Goal: Information Seeking & Learning: Find specific fact

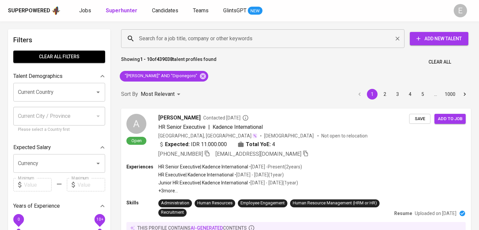
click at [165, 37] on input "Search for a job title, company or other keywords" at bounding box center [264, 38] width 254 height 13
paste input "vzr_kevin@yahoo.com"
type input "vzr_kevin@yahoo.com"
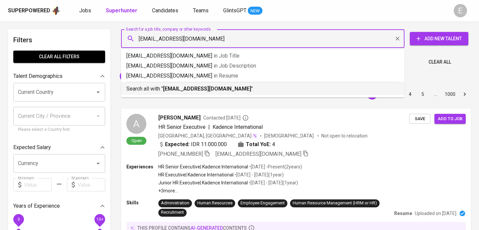
click at [169, 91] on b "vzr_kevin@yahoo.com" at bounding box center [207, 89] width 88 height 6
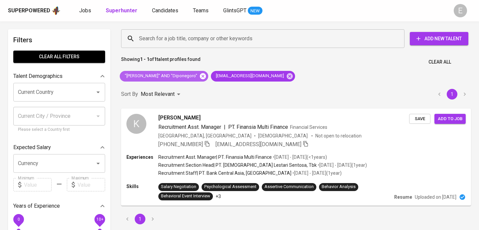
click at [199, 78] on icon at bounding box center [202, 76] width 7 height 7
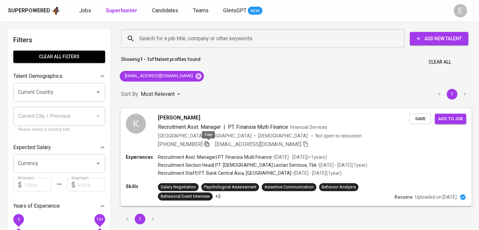
click at [208, 143] on icon "button" at bounding box center [207, 144] width 6 height 6
click at [167, 34] on input "Search for a job title, company or other keywords" at bounding box center [264, 38] width 254 height 13
paste input "idratmi@gmail.com"
type input "idratmi@gmail.com"
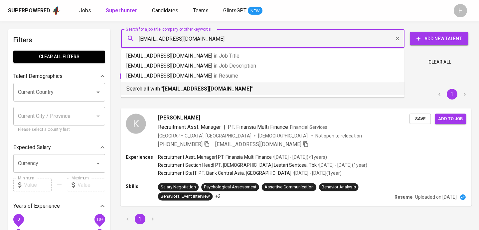
click at [176, 90] on b "idratmi@gmail.com" at bounding box center [207, 89] width 88 height 6
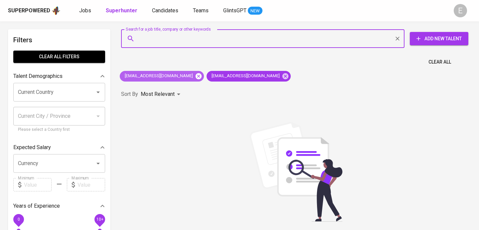
click at [195, 76] on icon at bounding box center [198, 76] width 7 height 7
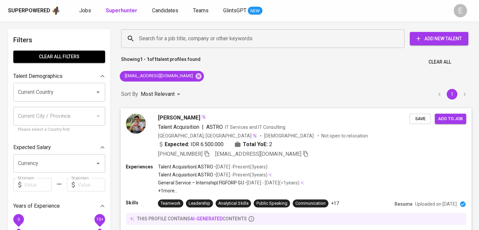
scroll to position [9, 0]
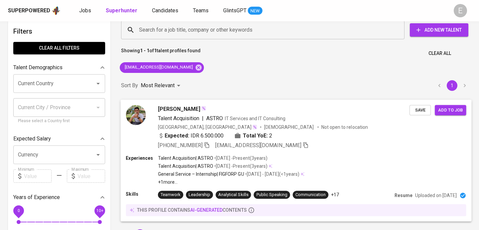
click at [212, 145] on div "+62 812-8878-7728 idratmi@gmail.com" at bounding box center [233, 145] width 151 height 8
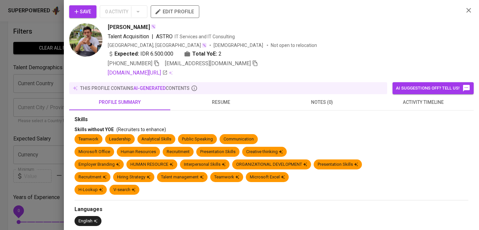
click at [160, 60] on icon "button" at bounding box center [157, 63] width 6 height 6
click at [27, 81] on div at bounding box center [239, 115] width 479 height 230
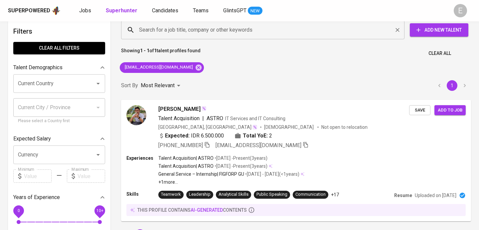
click at [150, 29] on input "Search for a job title, company or other keywords" at bounding box center [264, 30] width 254 height 13
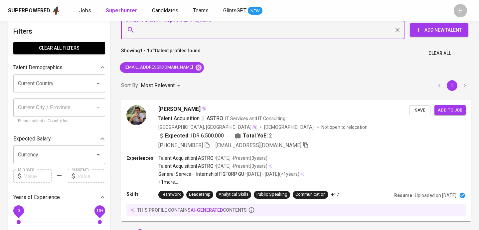
paste input "filyarahmadani22@gmail.com"
type input "filyarahmadani22@gmail.com"
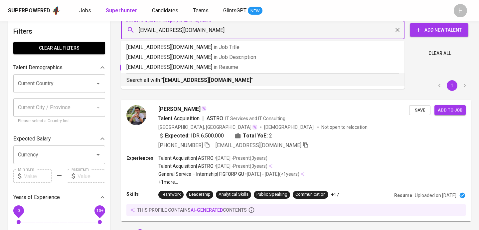
click at [175, 81] on b "filyarahmadani22@gmail.com" at bounding box center [207, 80] width 88 height 6
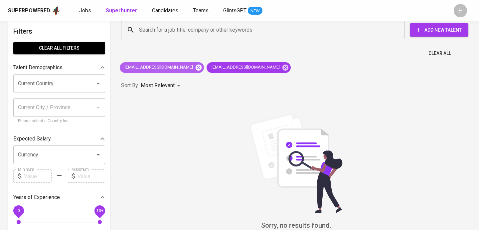
click at [196, 67] on icon at bounding box center [199, 67] width 6 height 6
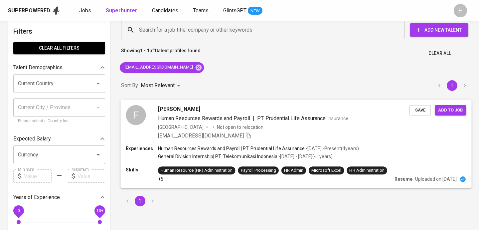
click at [381, 153] on div "Experiences Human Resources Rewards and Payroll | PT. Prudential Life Assurance…" at bounding box center [296, 153] width 340 height 16
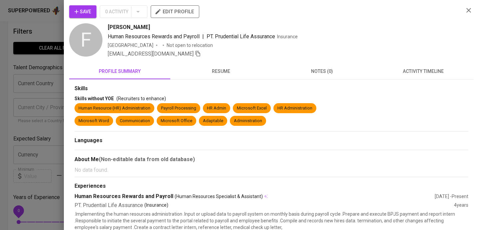
click at [212, 74] on span "resume" at bounding box center [220, 71] width 93 height 8
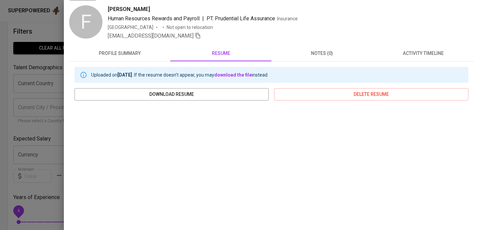
scroll to position [96, 0]
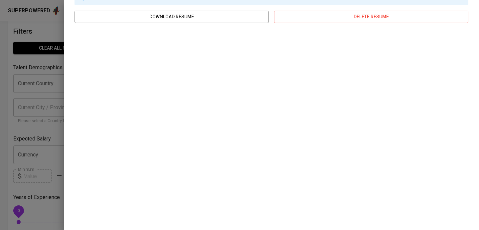
click at [40, 28] on div at bounding box center [239, 115] width 479 height 230
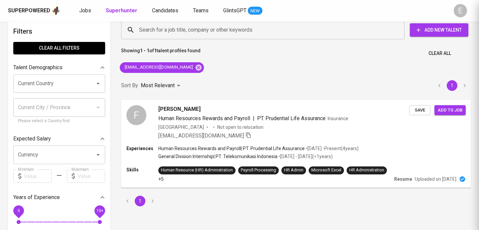
scroll to position [0, 0]
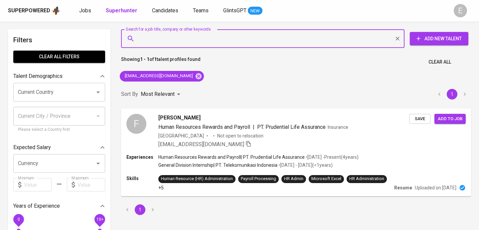
click at [187, 42] on input "Search for a job title, company or other keywords" at bounding box center [264, 38] width 254 height 13
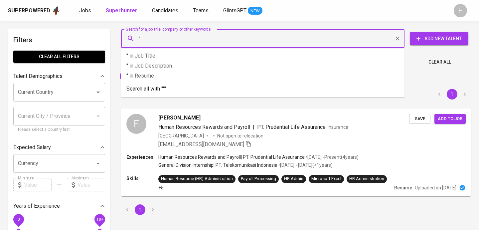
paste input "Syarifah Nadia Azahra"
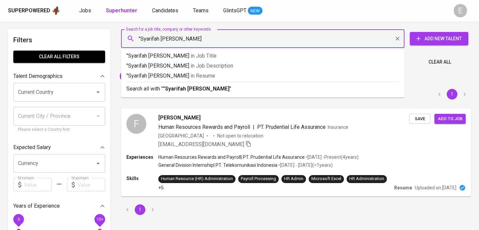
type input ""Syarifah Nadia Azahra""
click at [192, 83] on div "Search all with " "Syarifah Nadia Azahra" "" at bounding box center [262, 87] width 273 height 11
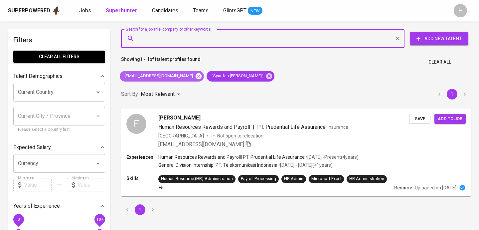
click at [196, 75] on icon at bounding box center [199, 76] width 6 height 6
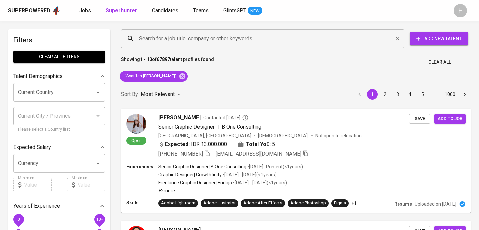
click at [177, 34] on input "Search for a job title, company or other keywords" at bounding box center [264, 38] width 254 height 13
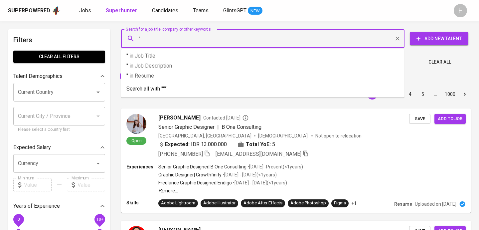
paste input "Angelia Novianti"
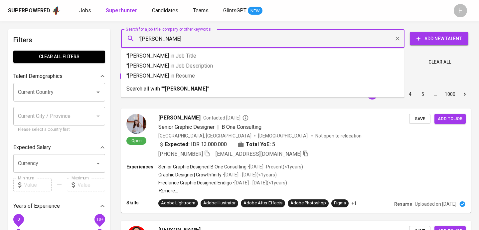
type input ""[PERSON_NAME]""
click at [173, 91] on b ""[PERSON_NAME]"" at bounding box center [186, 89] width 46 height 6
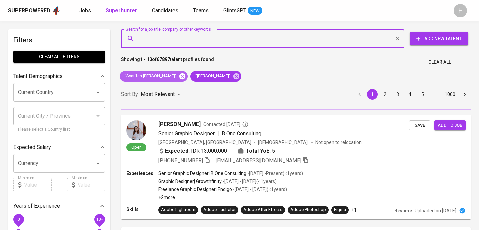
click at [179, 77] on icon at bounding box center [182, 76] width 7 height 7
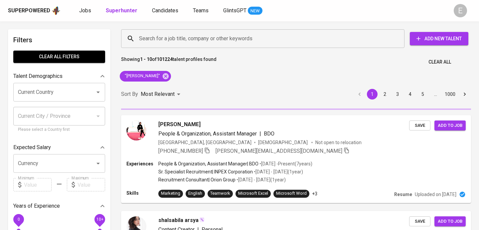
scroll to position [15, 0]
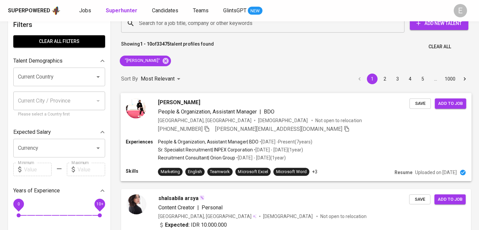
click at [279, 112] on div "People & Organization, Assistant Manager | BDO" at bounding box center [284, 111] width 252 height 8
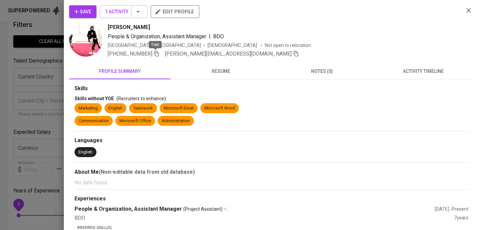
click at [154, 52] on icon "button" at bounding box center [157, 54] width 6 height 6
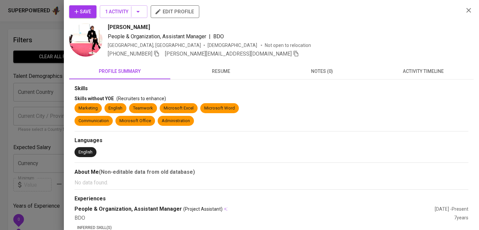
scroll to position [15, 0]
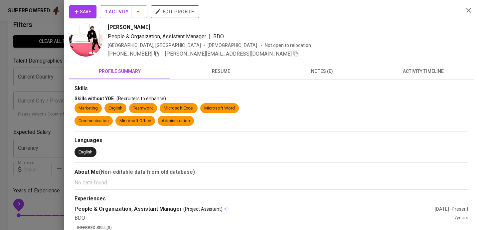
click at [39, 62] on div at bounding box center [239, 115] width 479 height 230
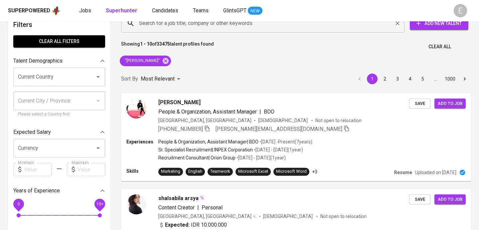
click at [140, 26] on input "Search for a job title, company or other keywords" at bounding box center [264, 23] width 254 height 13
paste input "[EMAIL_ADDRESS][DOMAIN_NAME]"
type input "[EMAIL_ADDRESS][DOMAIN_NAME]"
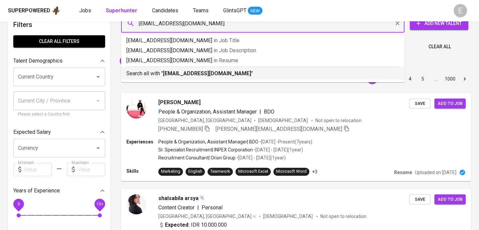
click at [159, 75] on p "Search all with " [EMAIL_ADDRESS][DOMAIN_NAME] "" at bounding box center [262, 74] width 273 height 8
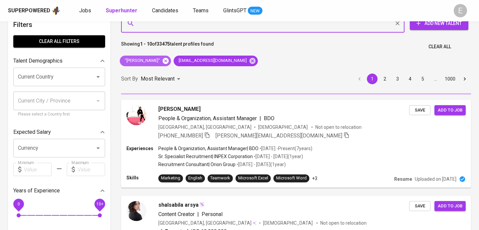
click at [167, 62] on icon at bounding box center [165, 60] width 7 height 7
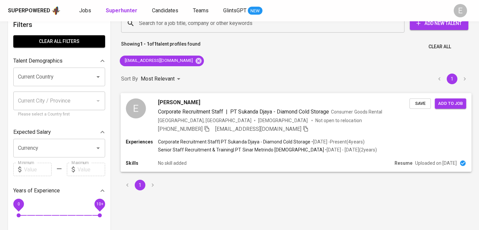
click at [209, 128] on icon "button" at bounding box center [207, 128] width 6 height 6
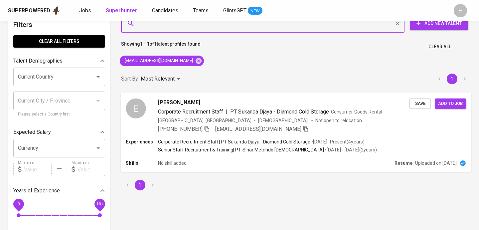
click at [177, 27] on input "Search for a job title, company or other keywords" at bounding box center [264, 23] width 254 height 13
paste input "[EMAIL_ADDRESS][DOMAIN_NAME]"
type input "[EMAIL_ADDRESS][DOMAIN_NAME]"
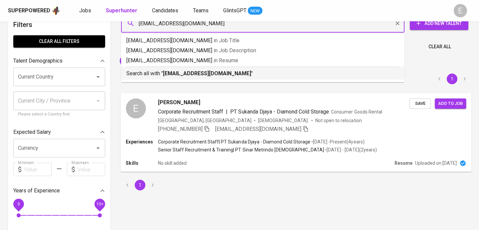
click at [177, 73] on b "[EMAIL_ADDRESS][DOMAIN_NAME]" at bounding box center [207, 73] width 88 height 6
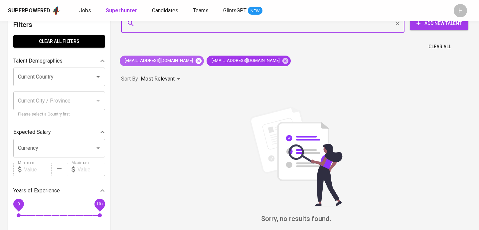
click at [196, 61] on icon at bounding box center [199, 61] width 6 height 6
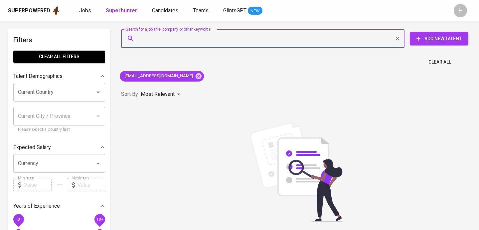
click at [158, 35] on input "Search for a job title, company or other keywords" at bounding box center [264, 38] width 254 height 13
paste input "[EMAIL_ADDRESS][DOMAIN_NAME]"
type input "[EMAIL_ADDRESS][DOMAIN_NAME]"
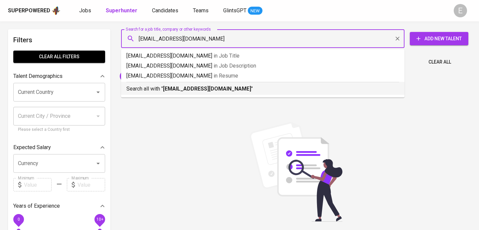
click at [154, 89] on p "Search all with " [EMAIL_ADDRESS][DOMAIN_NAME] "" at bounding box center [262, 89] width 273 height 8
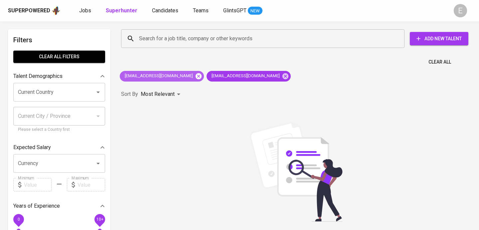
click at [196, 77] on icon at bounding box center [199, 76] width 6 height 6
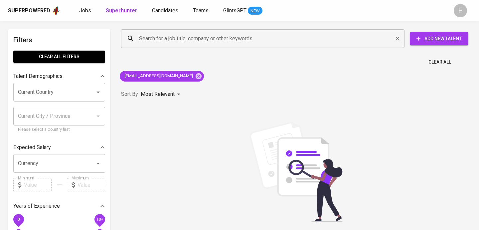
click at [202, 41] on input "Search for a job title, company or other keywords" at bounding box center [264, 38] width 254 height 13
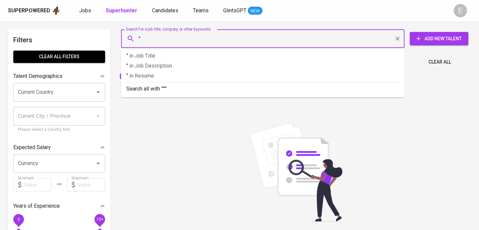
paste input "Yunanda Y"
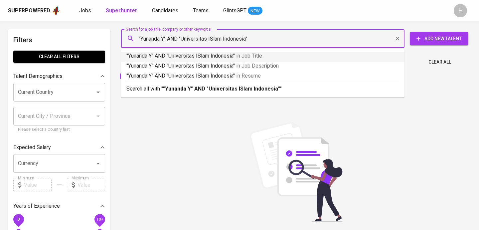
click at [214, 39] on input ""Yunanda Y" AND "Universitas ISlam Indonesia"" at bounding box center [264, 38] width 254 height 13
type input ""Yunanda Y" AND "[GEOGRAPHIC_DATA][DEMOGRAPHIC_DATA]""
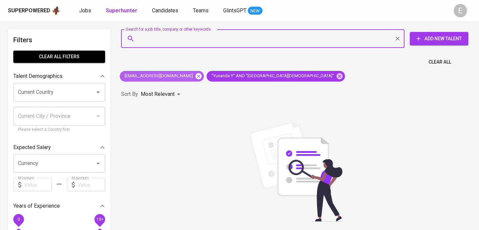
click at [196, 76] on icon at bounding box center [199, 76] width 6 height 6
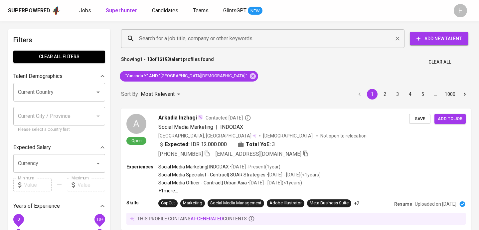
click at [206, 39] on input "Search for a job title, company or other keywords" at bounding box center [264, 38] width 254 height 13
paste input "[EMAIL_ADDRESS][PERSON_NAME][DOMAIN_NAME]"
type input "[EMAIL_ADDRESS][PERSON_NAME][DOMAIN_NAME]"
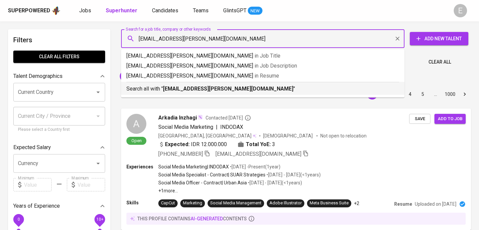
click at [196, 83] on div "Search all with " [EMAIL_ADDRESS][PERSON_NAME][DOMAIN_NAME] "" at bounding box center [262, 87] width 273 height 11
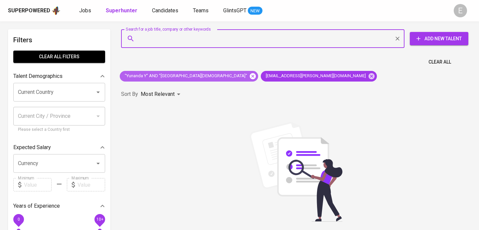
click at [250, 74] on icon at bounding box center [253, 76] width 6 height 6
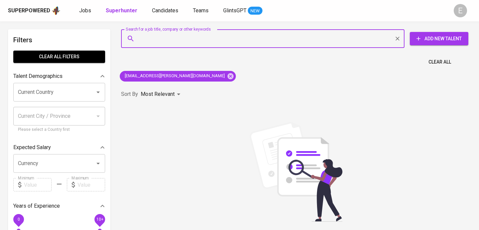
click at [187, 42] on input "Search for a job title, company or other keywords" at bounding box center [264, 38] width 254 height 13
paste input "[EMAIL_ADDRESS][DOMAIN_NAME]"
type input "[EMAIL_ADDRESS][DOMAIN_NAME]"
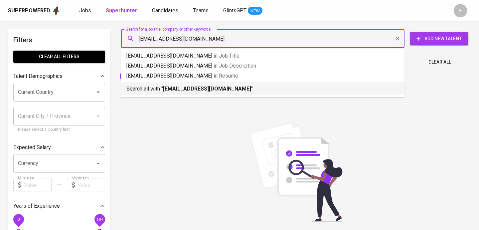
click at [167, 91] on b "[EMAIL_ADDRESS][DOMAIN_NAME]" at bounding box center [207, 89] width 88 height 6
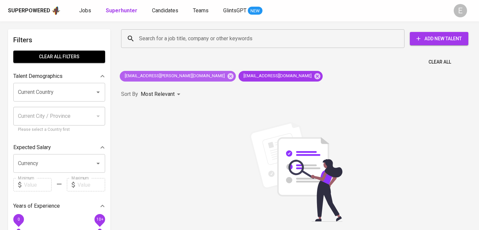
click at [173, 74] on span "[EMAIL_ADDRESS][PERSON_NAME][DOMAIN_NAME]" at bounding box center [174, 76] width 109 height 6
click at [228, 75] on icon at bounding box center [231, 76] width 6 height 6
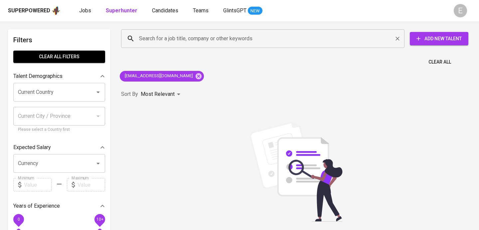
click at [184, 37] on input "Search for a job title, company or other keywords" at bounding box center [264, 38] width 254 height 13
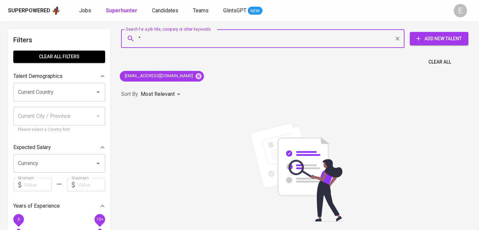
paste input "[PERSON_NAME]"
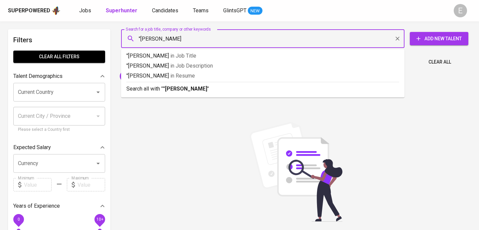
type input ""Roisa Apsari""
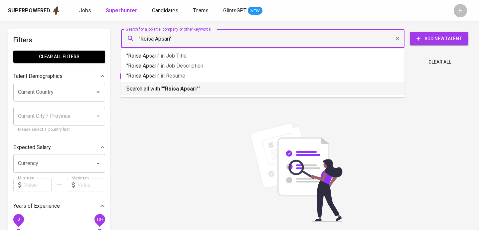
click at [188, 85] on p "Search all with " "[PERSON_NAME]" "" at bounding box center [262, 89] width 273 height 8
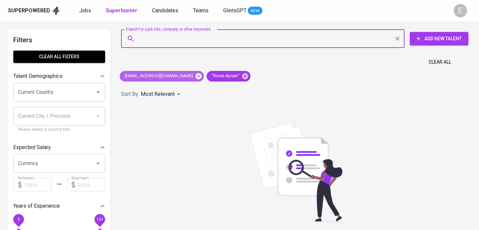
click at [195, 76] on icon at bounding box center [198, 76] width 7 height 7
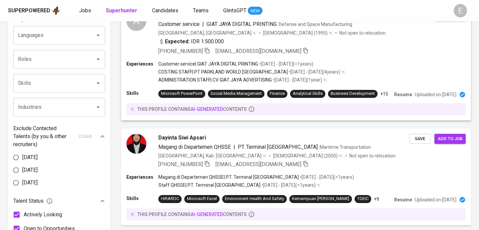
scroll to position [233, 0]
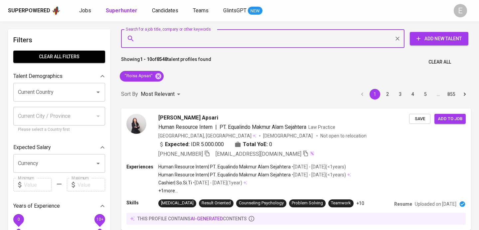
click at [189, 45] on input "Search for a job title, company or other keywords" at bounding box center [264, 38] width 254 height 13
paste input "[EMAIL_ADDRESS][DOMAIN_NAME]"
type input "[EMAIL_ADDRESS][DOMAIN_NAME]"
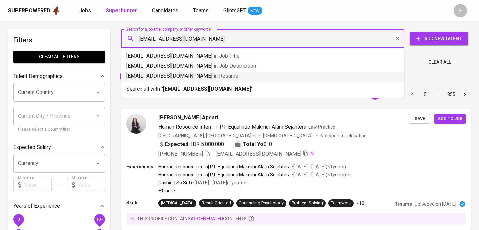
click at [194, 81] on li "[EMAIL_ADDRESS][DOMAIN_NAME] in Resume" at bounding box center [263, 77] width 284 height 10
click at [187, 86] on div "Sort By Most Relevant MOST_RELEVANT 1 2 3 4 5 … 855" at bounding box center [296, 94] width 358 height 20
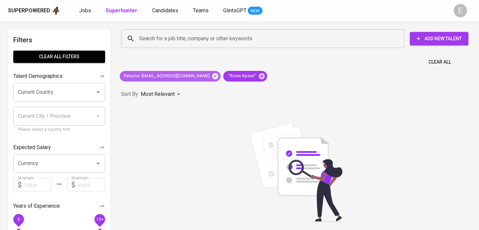
click at [212, 76] on icon at bounding box center [215, 76] width 6 height 6
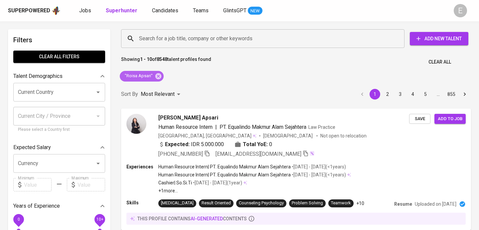
click at [157, 74] on icon at bounding box center [158, 76] width 6 height 6
click at [185, 38] on input "Search for a job title, company or other keywords" at bounding box center [264, 38] width 254 height 13
paste input "nabilaharris@yahoo.com"
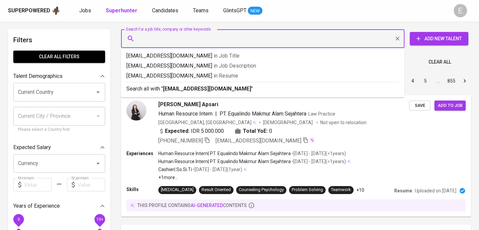
type input "nabilaharris@yahoo.com"
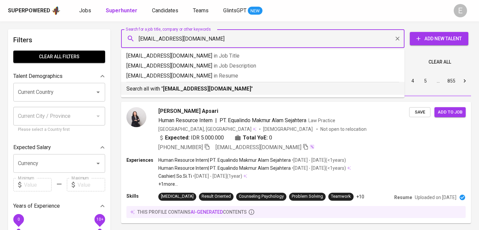
click at [162, 88] on p "Search all with " nabilaharris@yahoo.com "" at bounding box center [262, 89] width 273 height 8
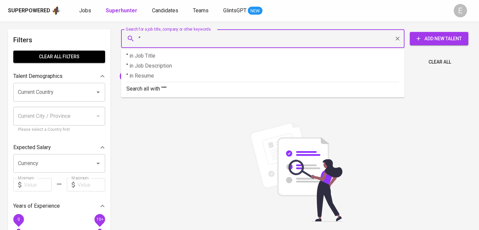
paste input "Nabila Harris"
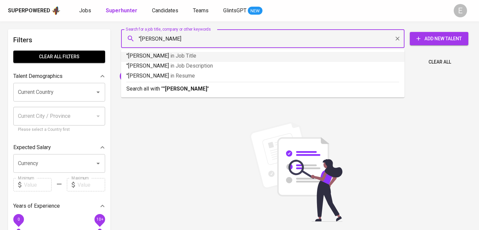
type input ""Nabila Harris""
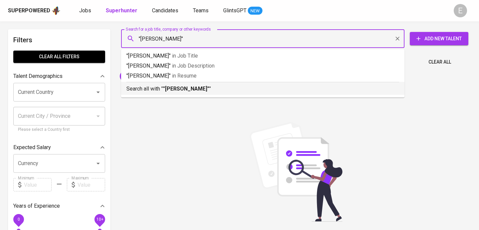
click at [192, 84] on div "Search all with " "Nabila Harris" "" at bounding box center [262, 87] width 273 height 11
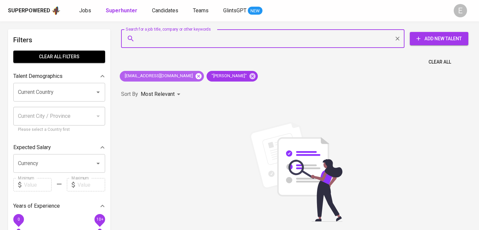
click at [196, 76] on icon at bounding box center [199, 76] width 6 height 6
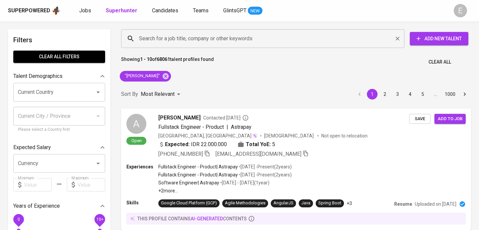
click at [156, 37] on input "Search for a job title, company or other keywords" at bounding box center [264, 38] width 254 height 13
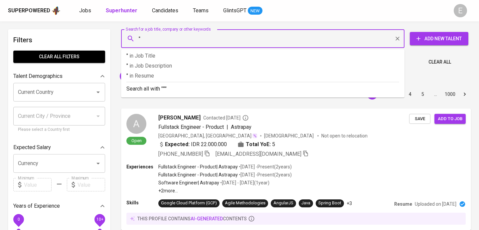
paste input "Ratnasari Dwi Anggraini"
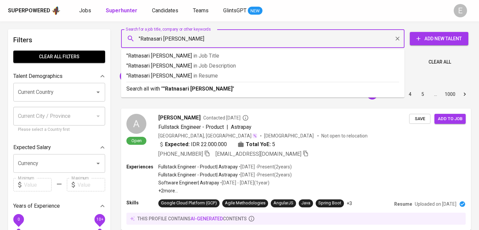
type input ""Ratnasari Dwi Anggraini""
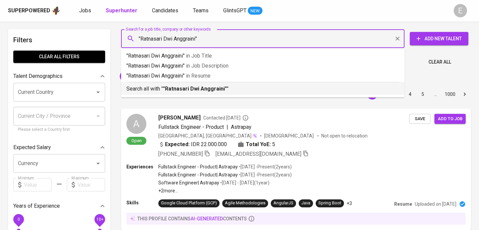
click at [157, 94] on li "Search all with " "Ratnasari Dwi Anggraini" "" at bounding box center [263, 88] width 284 height 13
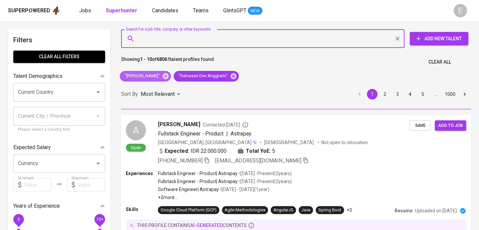
click at [163, 77] on icon at bounding box center [166, 76] width 6 height 6
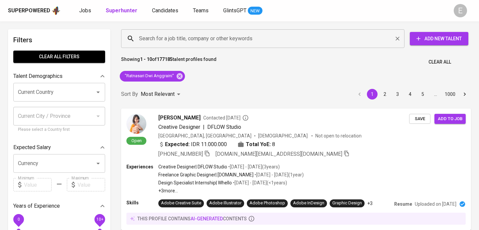
click at [225, 39] on input "Search for a job title, company or other keywords" at bounding box center [264, 38] width 254 height 13
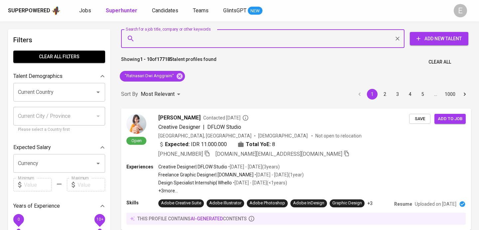
paste input "alifiaaafia@gmail.com"
type input "alifiaaafia@gmail.com"
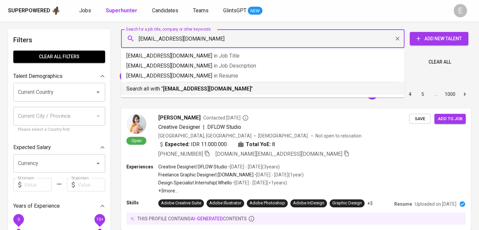
click at [172, 89] on b "alifiaaafia@gmail.com" at bounding box center [207, 89] width 88 height 6
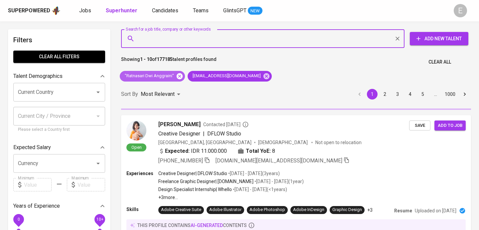
click at [179, 76] on icon at bounding box center [179, 76] width 7 height 7
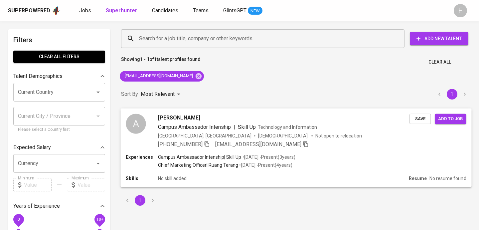
click at [208, 141] on span "+62 877-8800-5802" at bounding box center [184, 144] width 52 height 8
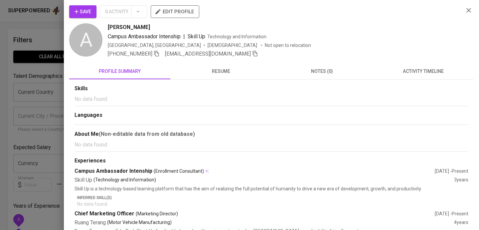
click at [157, 59] on div "Save 0 Activity edit profile A Alifia Putri Campus Ambassador Intenship | Skill…" at bounding box center [271, 147] width 405 height 285
click at [157, 57] on span at bounding box center [157, 54] width 6 height 6
click at [27, 71] on div at bounding box center [239, 115] width 479 height 230
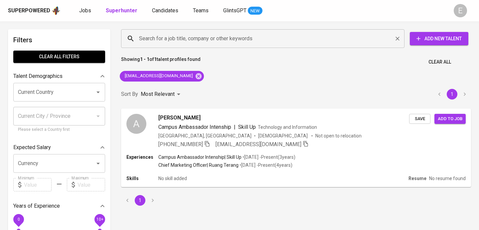
click at [139, 37] on input "Search for a job title, company or other keywords" at bounding box center [264, 38] width 254 height 13
paste input "adedinggs@gmail.com"
type input "adedinggs@gmail.com"
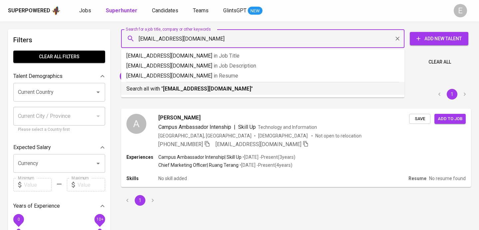
click at [159, 91] on p "Search all with " adedinggs@gmail.com "" at bounding box center [262, 89] width 273 height 8
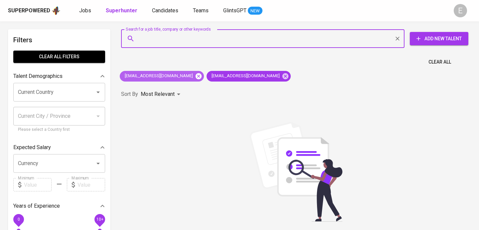
click at [196, 77] on icon at bounding box center [199, 76] width 6 height 6
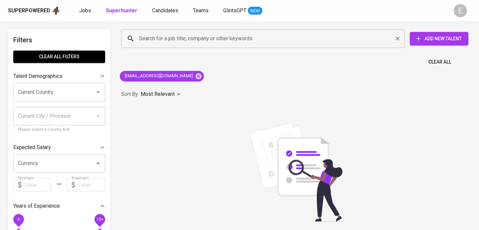
click at [173, 39] on input "Search for a job title, company or other keywords" at bounding box center [264, 38] width 254 height 13
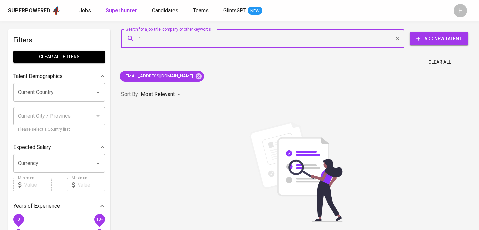
paste input "Ade Purnama Sari"
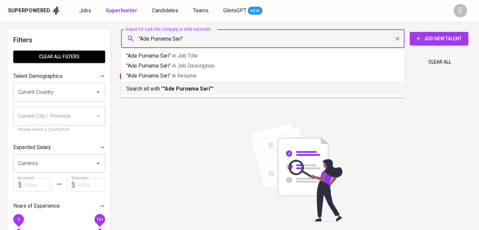
type input ""Ade Purnama Sari""
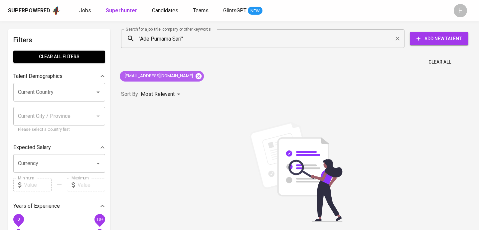
click at [196, 73] on icon at bounding box center [199, 76] width 6 height 6
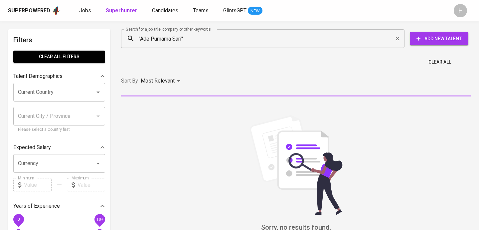
click at [198, 46] on div ""Ade Purnama Sari" Search for a job title, company or other keywords" at bounding box center [263, 38] width 284 height 19
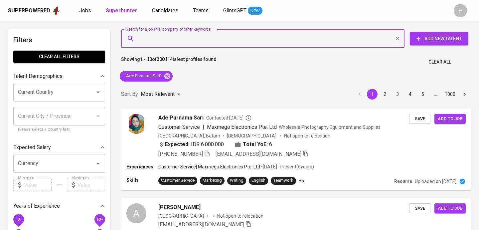
click at [145, 40] on input "Search for a job title, company or other keywords" at bounding box center [264, 38] width 254 height 13
paste input "wiwit.kesumawati@gmail.com"
type input "wiwit.kesumawati@gmail.com"
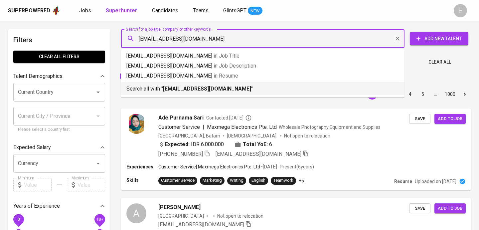
click at [184, 91] on b "wiwit.kesumawati@gmail.com" at bounding box center [207, 89] width 88 height 6
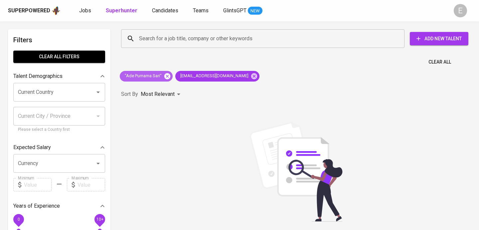
click at [166, 75] on icon at bounding box center [167, 76] width 6 height 6
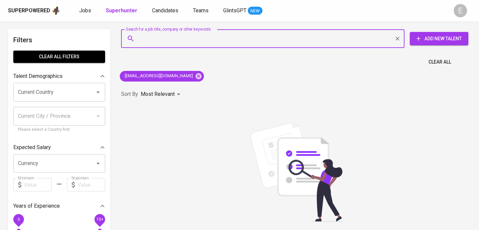
click at [176, 38] on input "Search for a job title, company or other keywords" at bounding box center [264, 38] width 254 height 13
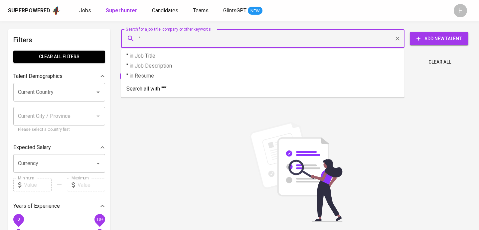
paste input "wiwit kesumawati"
type input ""wiwit kesumawati""
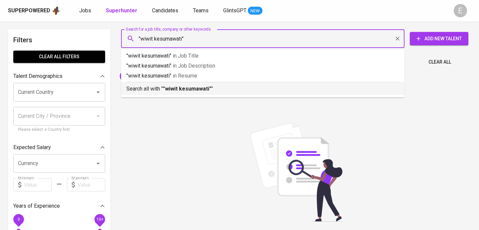
click at [188, 87] on b ""wiwit kesumawati"" at bounding box center [187, 89] width 48 height 6
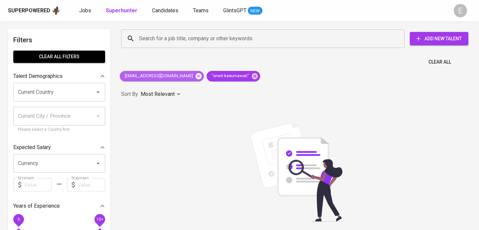
click at [195, 79] on icon at bounding box center [198, 76] width 7 height 7
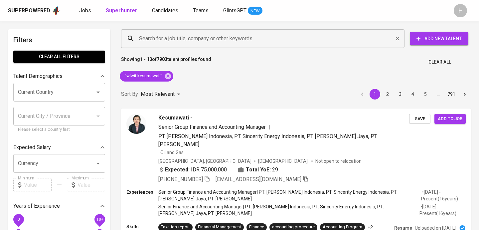
click at [170, 31] on div "Search for a job title, company or other keywords" at bounding box center [263, 38] width 284 height 19
paste input "wind4_77@yahoo.com"
type input "wind4_77@yahoo.com"
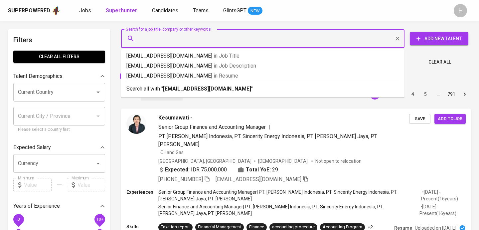
click at [166, 91] on p "Most Relevant" at bounding box center [158, 94] width 34 height 8
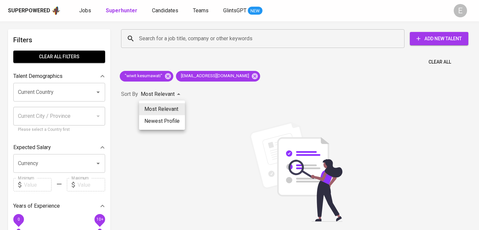
click at [167, 74] on div at bounding box center [239, 115] width 479 height 230
click at [192, 122] on div "Sorry, no results found. You can try the following : (1) Try again, and/or doub…" at bounding box center [296, 195] width 350 height 147
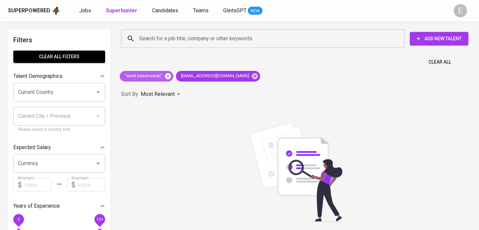
click at [167, 78] on icon at bounding box center [168, 76] width 6 height 6
